Goal: Task Accomplishment & Management: Use online tool/utility

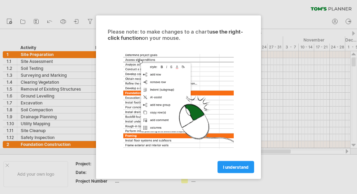
click at [232, 161] on link "I understand" at bounding box center [235, 166] width 37 height 12
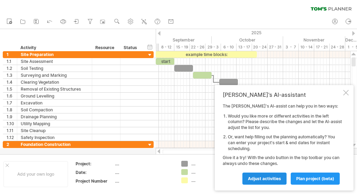
click at [260, 176] on span "Adjust activities" at bounding box center [264, 178] width 33 height 5
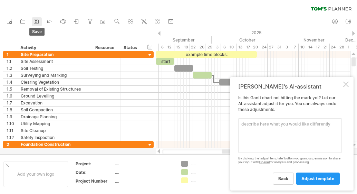
click at [32, 24] on link "save" at bounding box center [37, 21] width 10 height 9
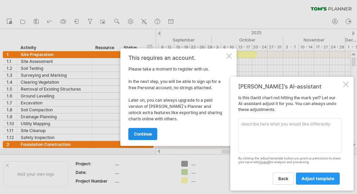
click at [137, 128] on link "continue" at bounding box center [142, 134] width 29 height 12
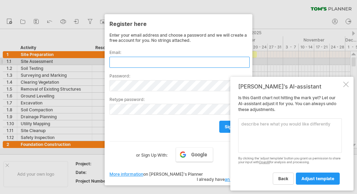
click at [143, 64] on input "text" at bounding box center [179, 62] width 140 height 11
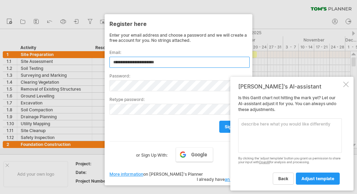
type input "**********"
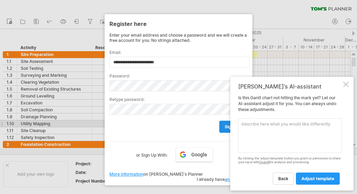
click at [221, 125] on link "sign up" at bounding box center [232, 126] width 26 height 12
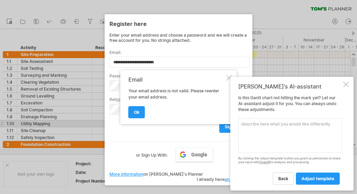
click at [227, 75] on div at bounding box center [229, 78] width 6 height 6
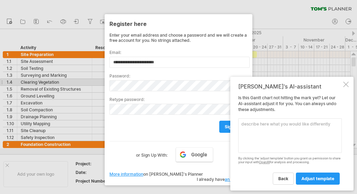
click at [345, 82] on div at bounding box center [346, 84] width 6 height 6
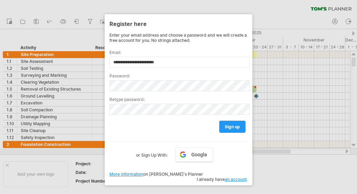
click at [317, 151] on div at bounding box center [178, 97] width 357 height 194
click at [194, 155] on span "Google" at bounding box center [199, 154] width 16 height 6
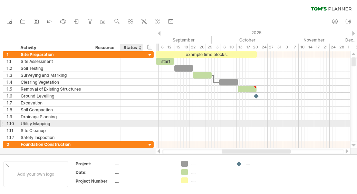
click at [144, 124] on div "**********" at bounding box center [78, 123] width 151 height 7
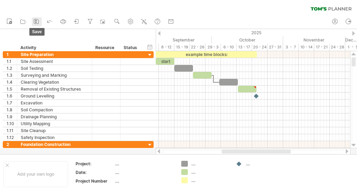
click at [37, 22] on icon at bounding box center [36, 21] width 7 height 7
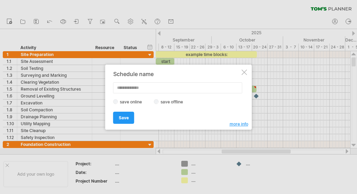
click at [161, 102] on label "save offline" at bounding box center [174, 101] width 30 height 5
click at [131, 117] on link "Save" at bounding box center [123, 117] width 21 height 12
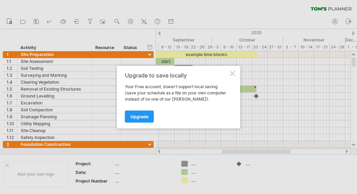
click at [233, 70] on div at bounding box center [233, 73] width 6 height 6
